Goal: Task Accomplishment & Management: Manage account settings

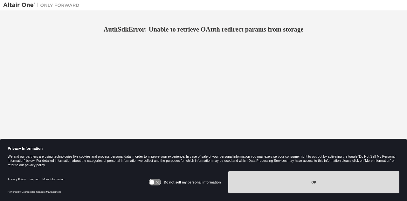
click at [250, 181] on button "OK" at bounding box center [313, 182] width 171 height 22
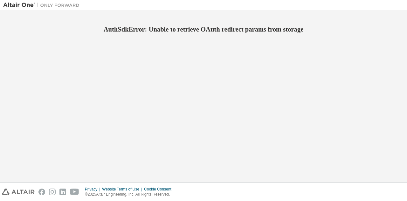
click at [5, 157] on div "AuthSdkError: Unable to retrieve OAuth redirect params from storage" at bounding box center [203, 96] width 401 height 166
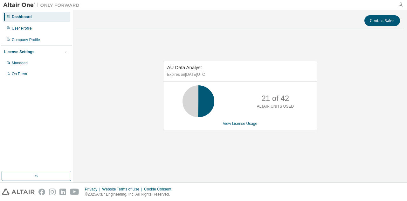
click at [401, 4] on icon "button" at bounding box center [400, 4] width 5 height 5
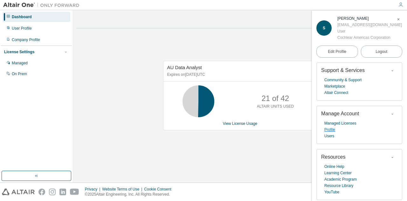
click at [330, 130] on link "Profile" at bounding box center [329, 129] width 11 height 6
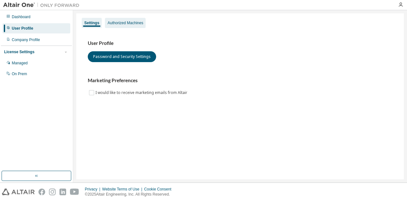
click at [119, 26] on div "Authorized Machines" at bounding box center [125, 23] width 41 height 10
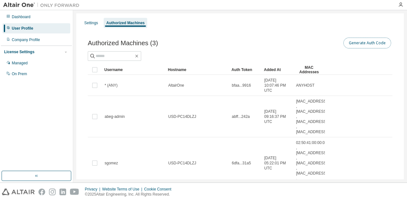
click at [352, 44] on button "Generate Auth Code" at bounding box center [367, 43] width 48 height 11
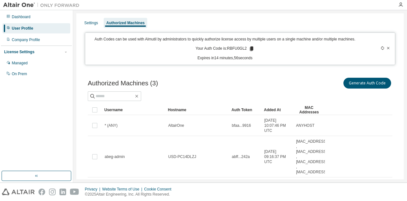
click at [250, 48] on icon at bounding box center [251, 48] width 3 height 4
